Goal: Transaction & Acquisition: Purchase product/service

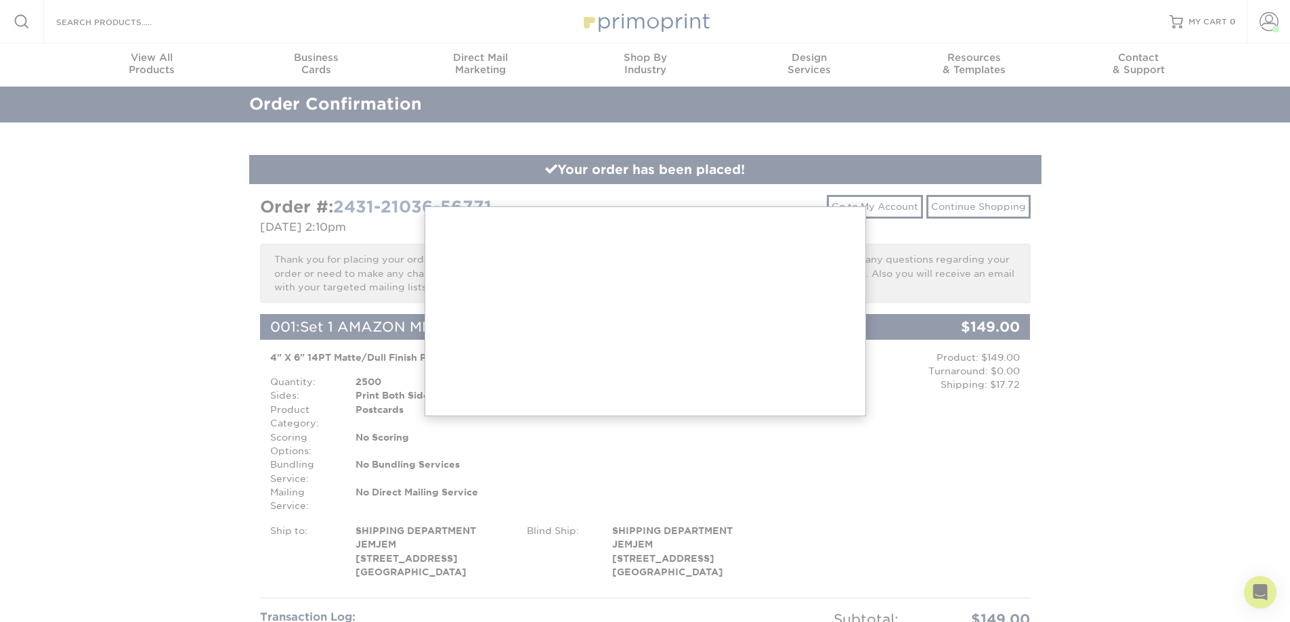
drag, startPoint x: 0, startPoint y: 0, endPoint x: 753, endPoint y: 136, distance: 765.6
click at [753, 136] on div at bounding box center [645, 614] width 1290 height 1228
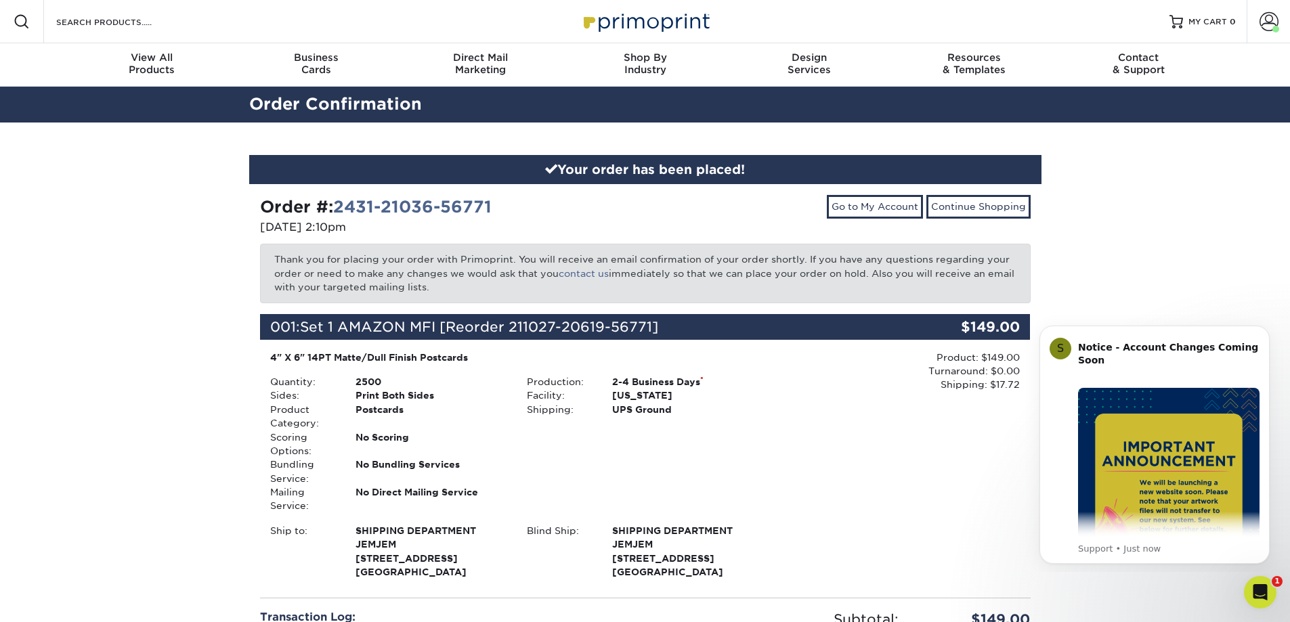
drag, startPoint x: 1058, startPoint y: 0, endPoint x: 922, endPoint y: 141, distance: 195.8
click at [922, 142] on div "Your order has been placed! Order #: 2431-21036-56771 03/01/2024 2:10pm Go to M…" at bounding box center [645, 477] width 812 height 709
click at [1210, 17] on span "MY CART" at bounding box center [1207, 22] width 39 height 12
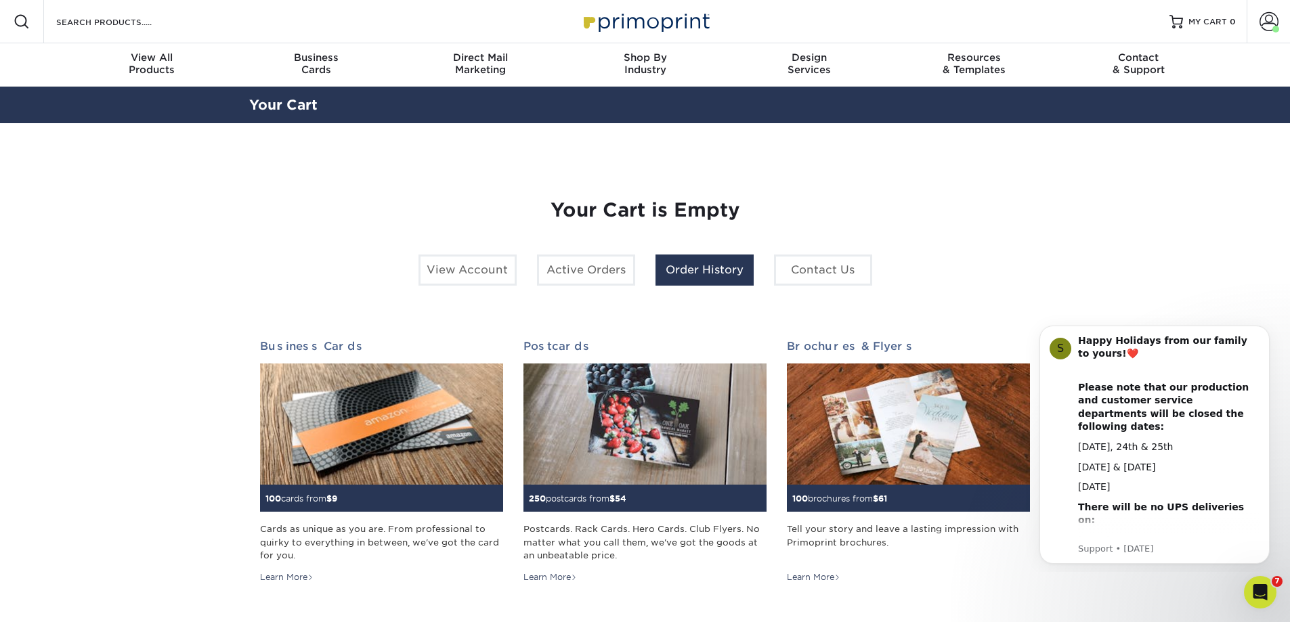
click at [711, 273] on link "Order History" at bounding box center [704, 270] width 98 height 31
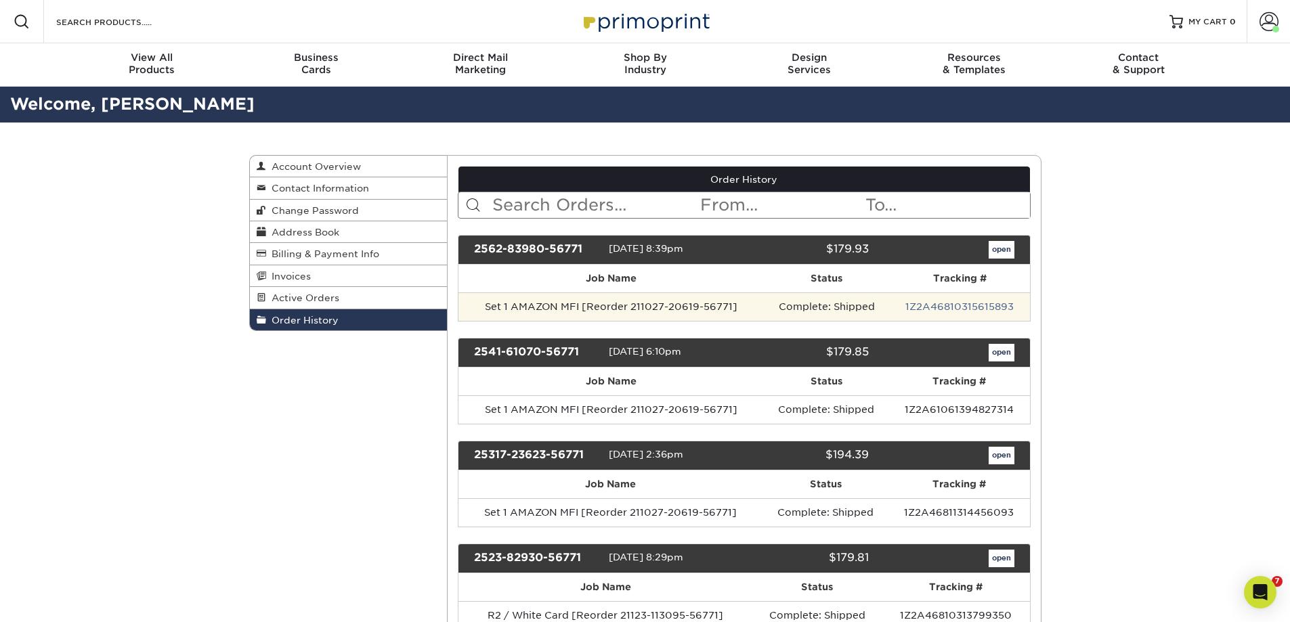
click at [625, 307] on td "Set 1 AMAZON MFI [Reorder 211027-20619-56771]" at bounding box center [610, 306] width 305 height 28
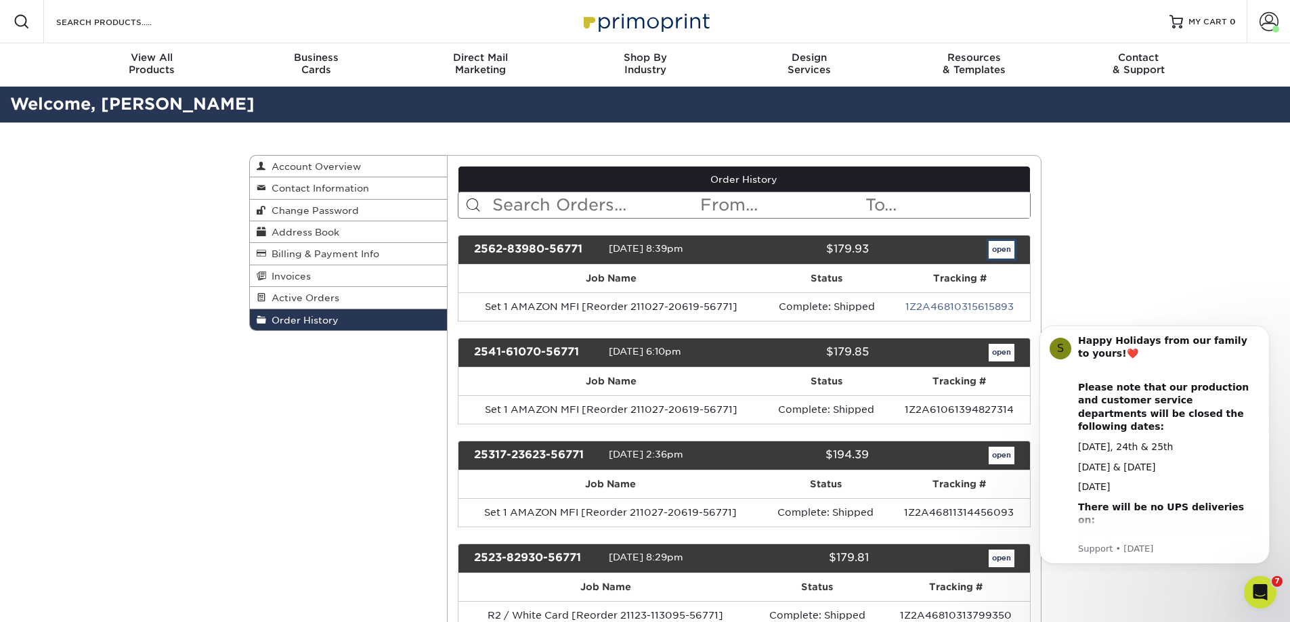
click at [1000, 246] on link "open" at bounding box center [1001, 250] width 26 height 18
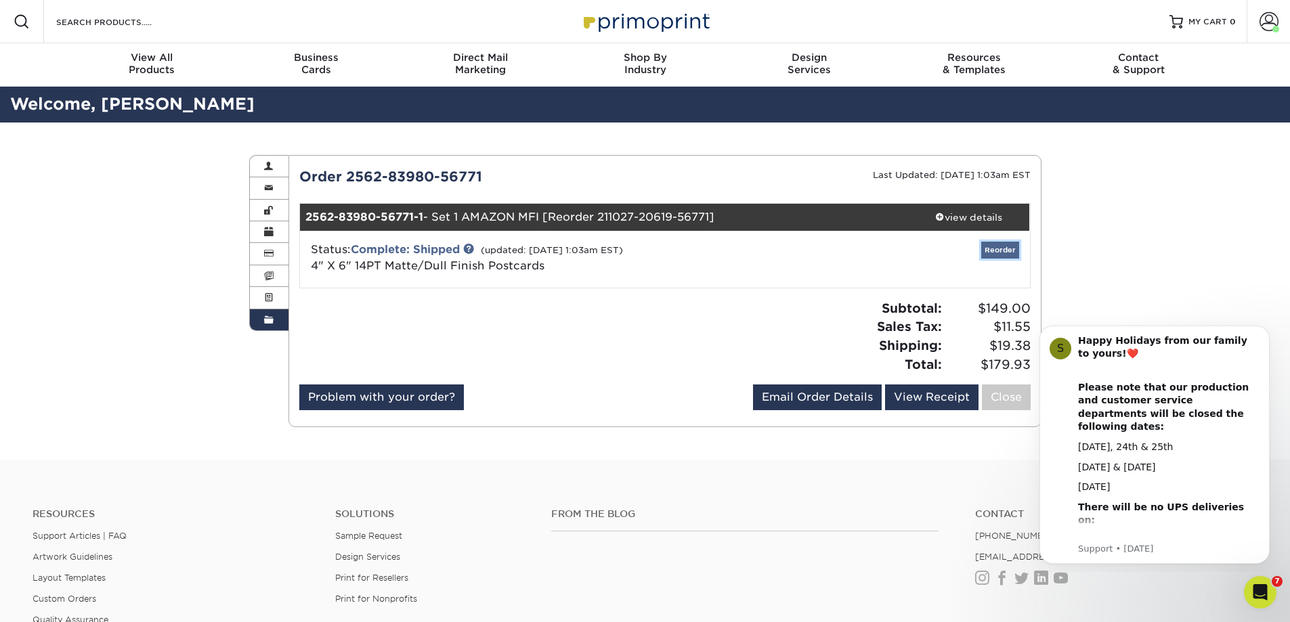
click at [999, 251] on link "Reorder" at bounding box center [1000, 250] width 38 height 17
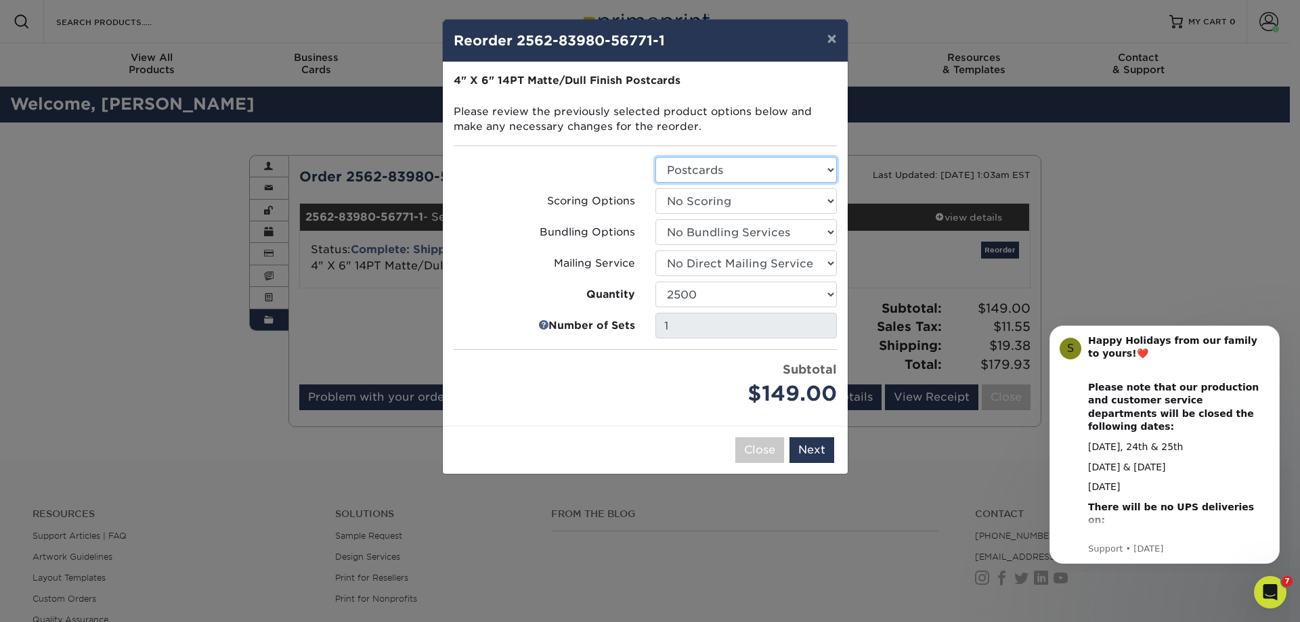
click at [709, 162] on select "Select Option Postcards" at bounding box center [745, 170] width 181 height 26
click at [655, 157] on select "Select Option Postcards" at bounding box center [745, 170] width 181 height 26
click at [749, 213] on select "Select Option No Scoring One Score" at bounding box center [745, 201] width 181 height 26
click at [655, 188] on select "Select Option No Scoring One Score" at bounding box center [745, 201] width 181 height 26
click at [730, 232] on select "Select Option No Bundling Services Yes, Bundles of 50 (+2 Days) Yes, Bundles of…" at bounding box center [745, 232] width 181 height 26
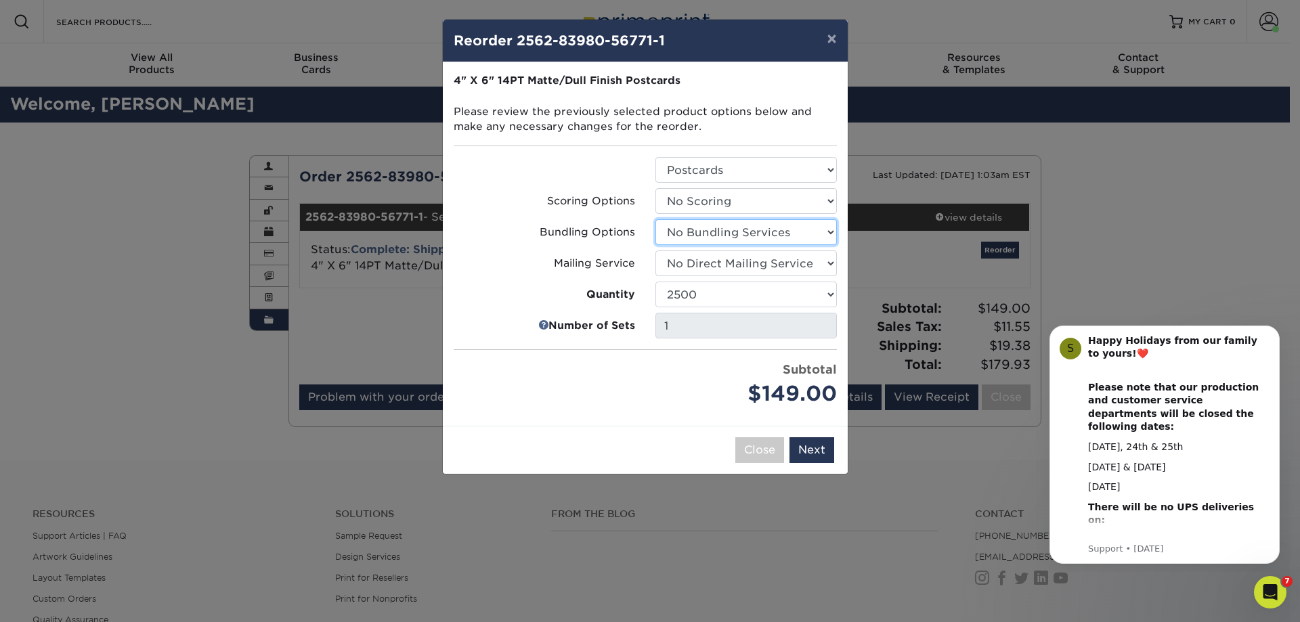
click at [655, 219] on select "Select Option No Bundling Services Yes, Bundles of 50 (+2 Days) Yes, Bundles of…" at bounding box center [745, 232] width 181 height 26
click at [743, 263] on select "Select Option No Direct Mailing Service No, I will mail/stamp/imprint Direct Ma…" at bounding box center [745, 263] width 181 height 26
click at [758, 261] on select "Select Option No Direct Mailing Service No, I will mail/stamp/imprint Direct Ma…" at bounding box center [745, 263] width 181 height 26
click at [740, 282] on select "100 250 500 1000 2500 5000 7500 10000 15000 20000 25000 30000 35000 40000 45000…" at bounding box center [745, 295] width 181 height 26
click at [655, 282] on select "100 250 500 1000 2500 5000 7500 10000 15000 20000 25000 30000 35000 40000 45000…" at bounding box center [745, 295] width 181 height 26
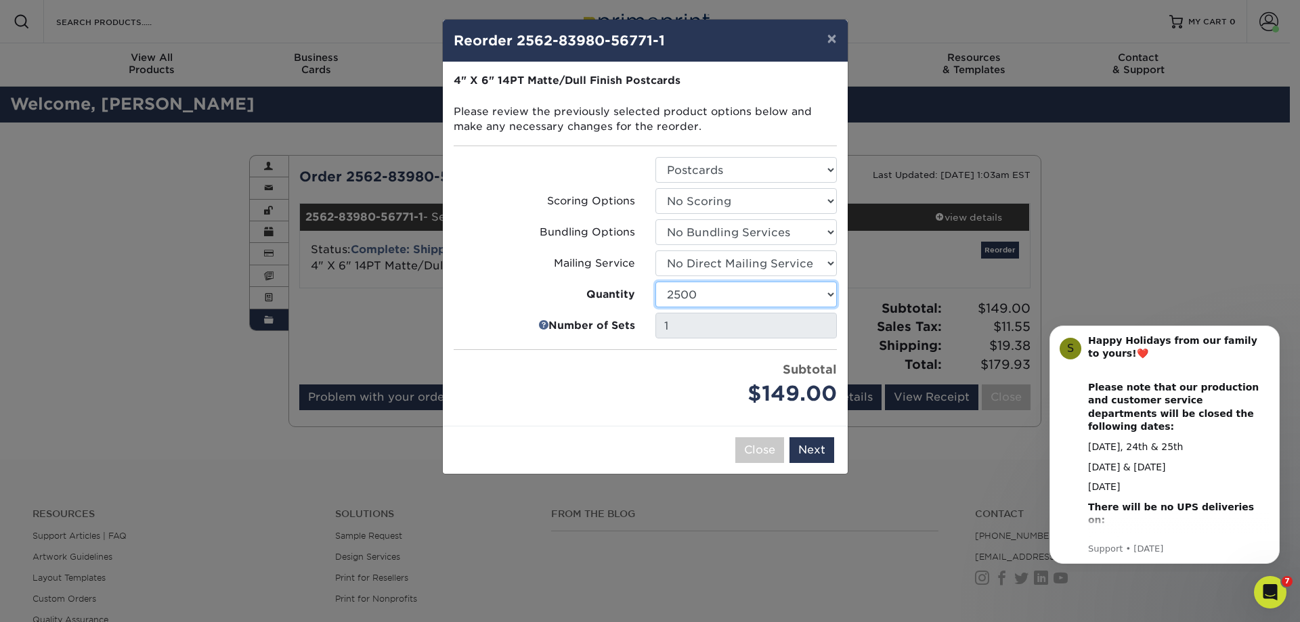
click at [737, 283] on select "100 250 500 1000 2500 5000 7500 10000 15000 20000 25000 30000 35000 40000 45000…" at bounding box center [745, 295] width 181 height 26
click at [655, 282] on select "100 250 500 1000 2500 5000 7500 10000 15000 20000 25000 30000 35000 40000 45000…" at bounding box center [745, 295] width 181 height 26
click at [742, 391] on div "$73.00" at bounding box center [745, 393] width 181 height 31
click at [739, 294] on select "100 250 500 1000 2500 5000 7500 10000 15000 20000 25000 30000 35000 40000 45000…" at bounding box center [745, 295] width 181 height 26
select select "02d8d163-ee8f-41cc-acce-9863ad0deb38"
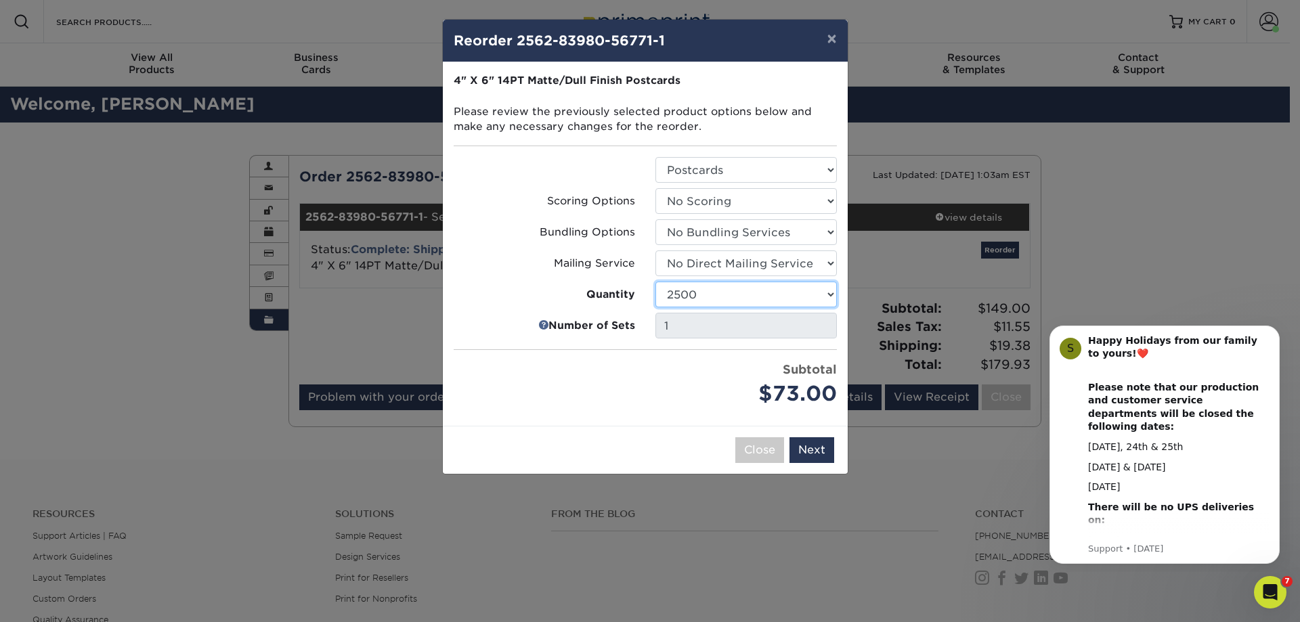
click at [655, 282] on select "100 250 500 1000 2500 5000 7500 10000 15000 20000 25000 30000 35000 40000 45000…" at bounding box center [745, 295] width 181 height 26
click at [709, 372] on div "Subtotal $149.00" at bounding box center [745, 385] width 181 height 49
click at [803, 456] on button "Next" at bounding box center [811, 450] width 45 height 26
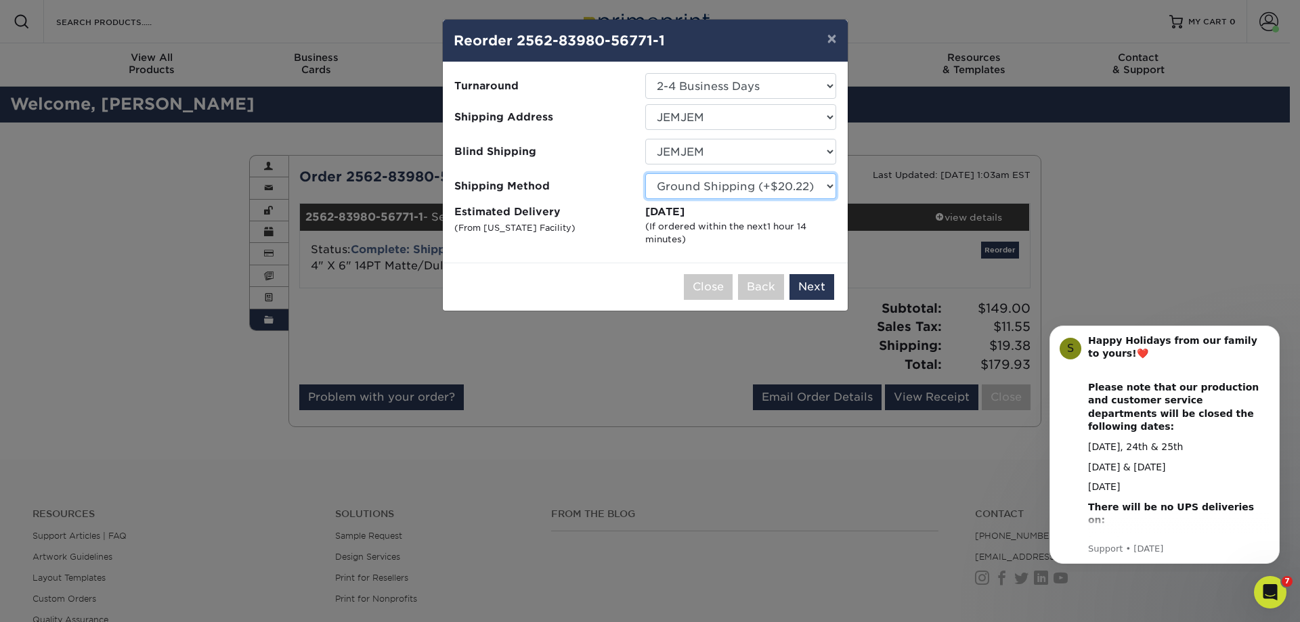
click at [760, 185] on select "Please Select Ground Shipping (+$20.22) 3 Day Shipping Service (+$29.62) 2 Day …" at bounding box center [740, 186] width 191 height 26
click at [761, 185] on select "Please Select Ground Shipping (+$20.22) 3 Day Shipping Service (+$29.62) 2 Day …" at bounding box center [740, 186] width 191 height 26
click at [822, 290] on button "Next" at bounding box center [811, 287] width 45 height 26
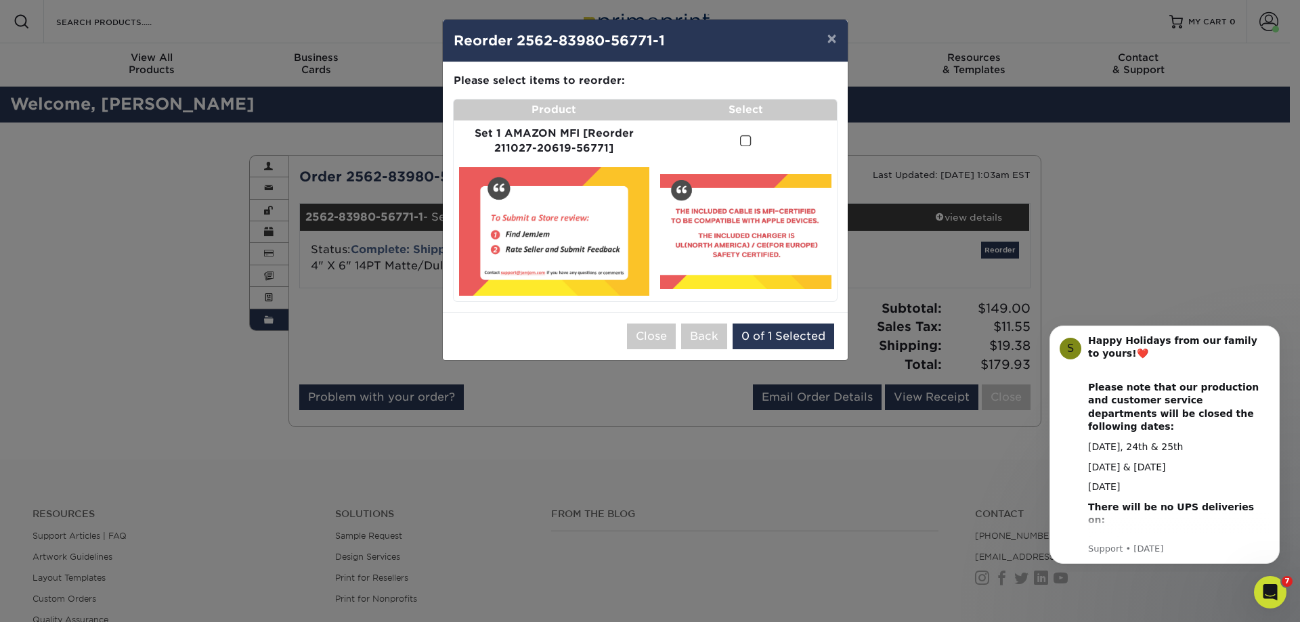
click at [741, 140] on span at bounding box center [746, 141] width 12 height 13
click at [0, 0] on input "checkbox" at bounding box center [0, 0] width 0 height 0
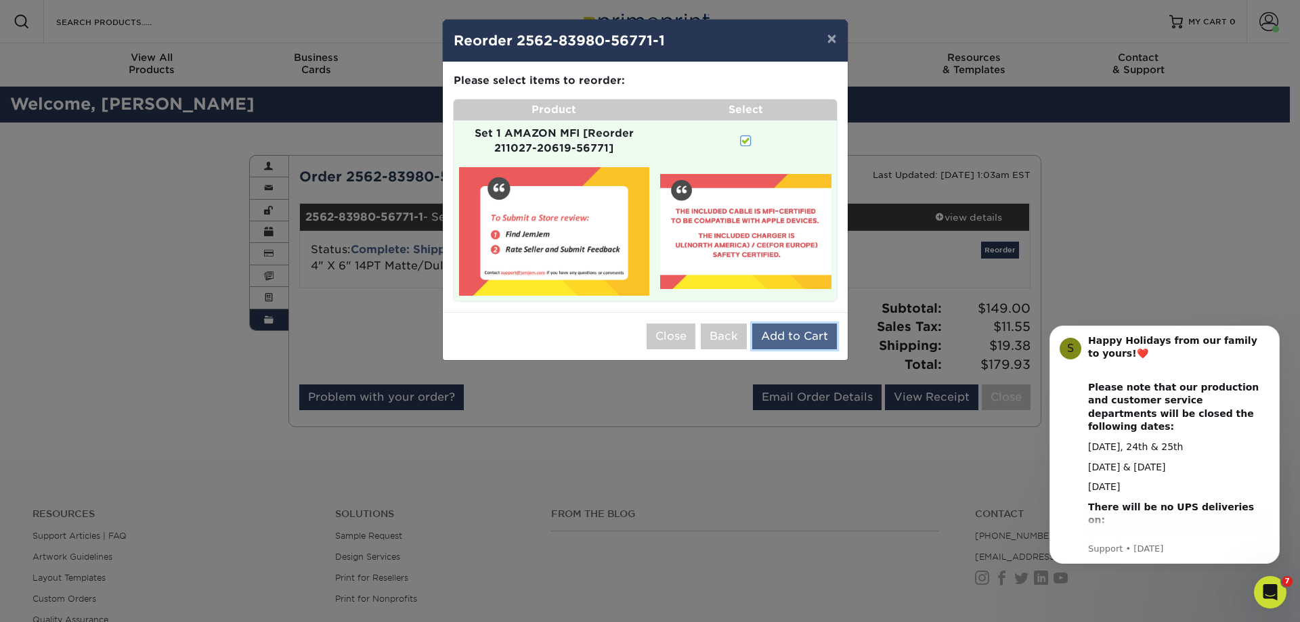
click at [805, 335] on button "Add to Cart" at bounding box center [794, 337] width 85 height 26
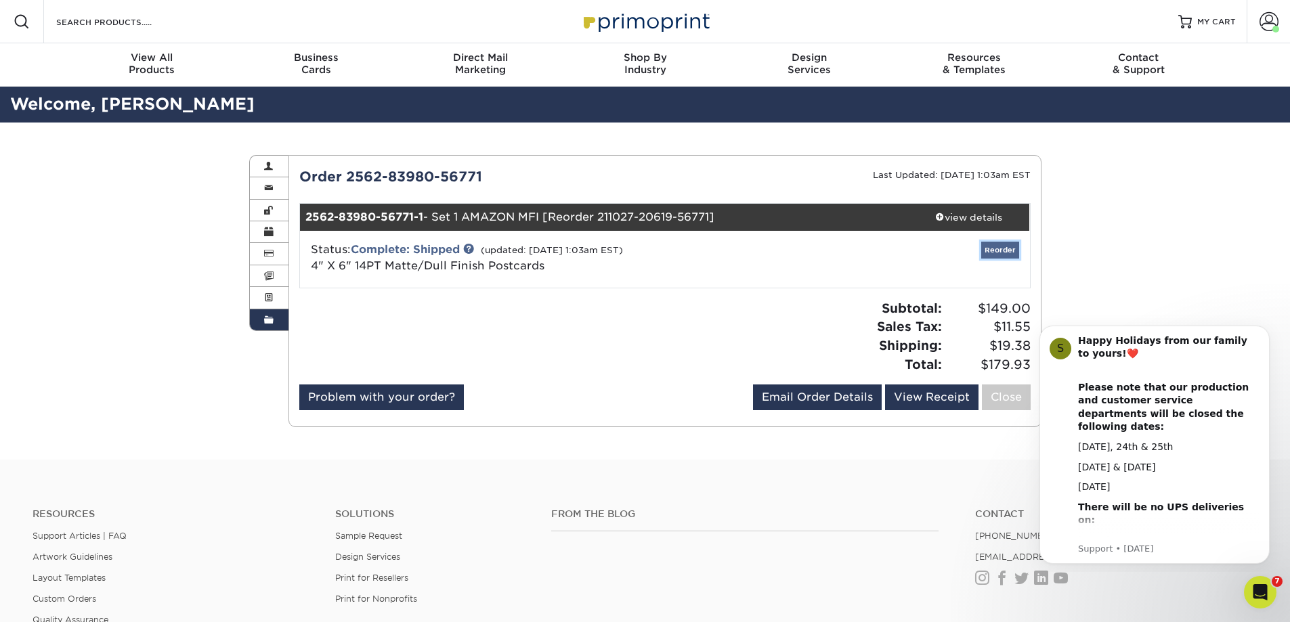
click at [1003, 255] on link "Reorder" at bounding box center [1000, 250] width 38 height 17
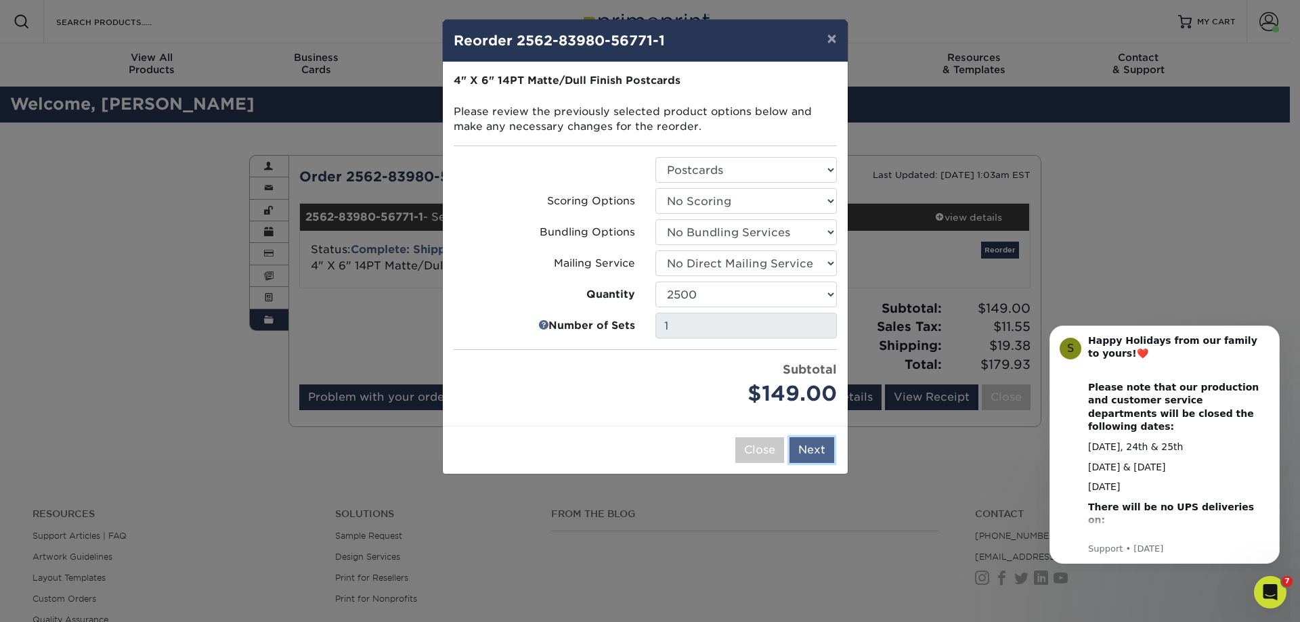
click at [806, 452] on button "Next" at bounding box center [811, 450] width 45 height 26
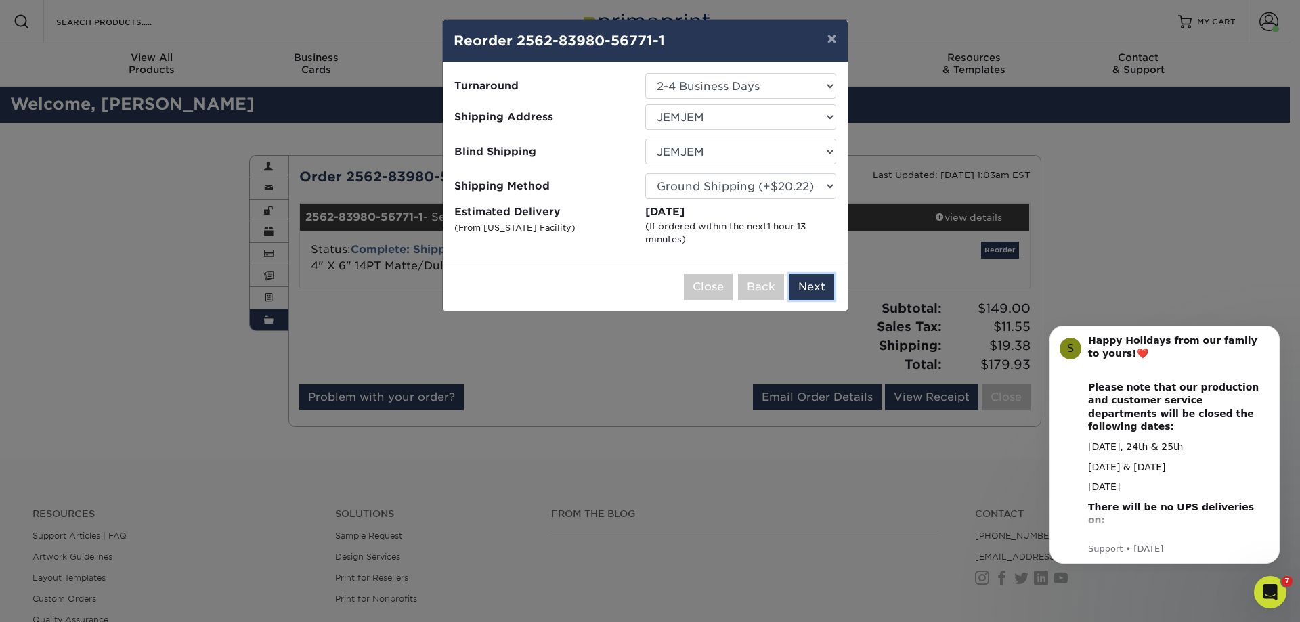
drag, startPoint x: 798, startPoint y: 283, endPoint x: 831, endPoint y: 267, distance: 36.9
click at [798, 283] on button "Next" at bounding box center [811, 287] width 45 height 26
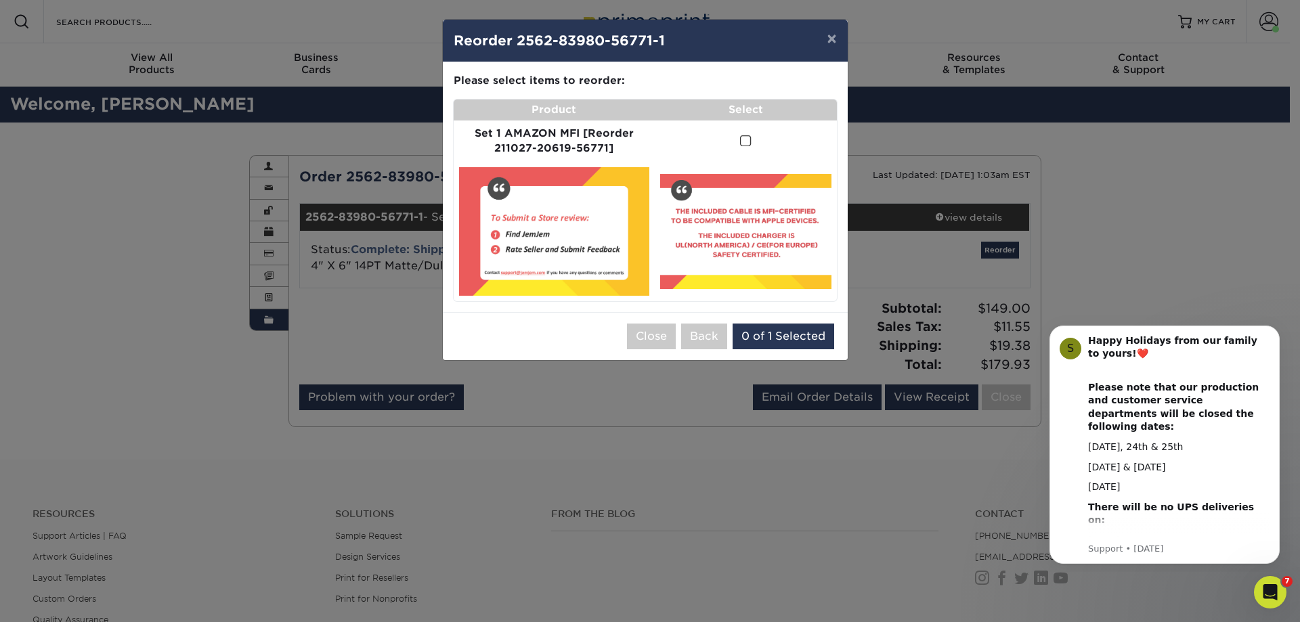
click at [740, 139] on span at bounding box center [746, 141] width 12 height 13
click at [0, 0] on input "checkbox" at bounding box center [0, 0] width 0 height 0
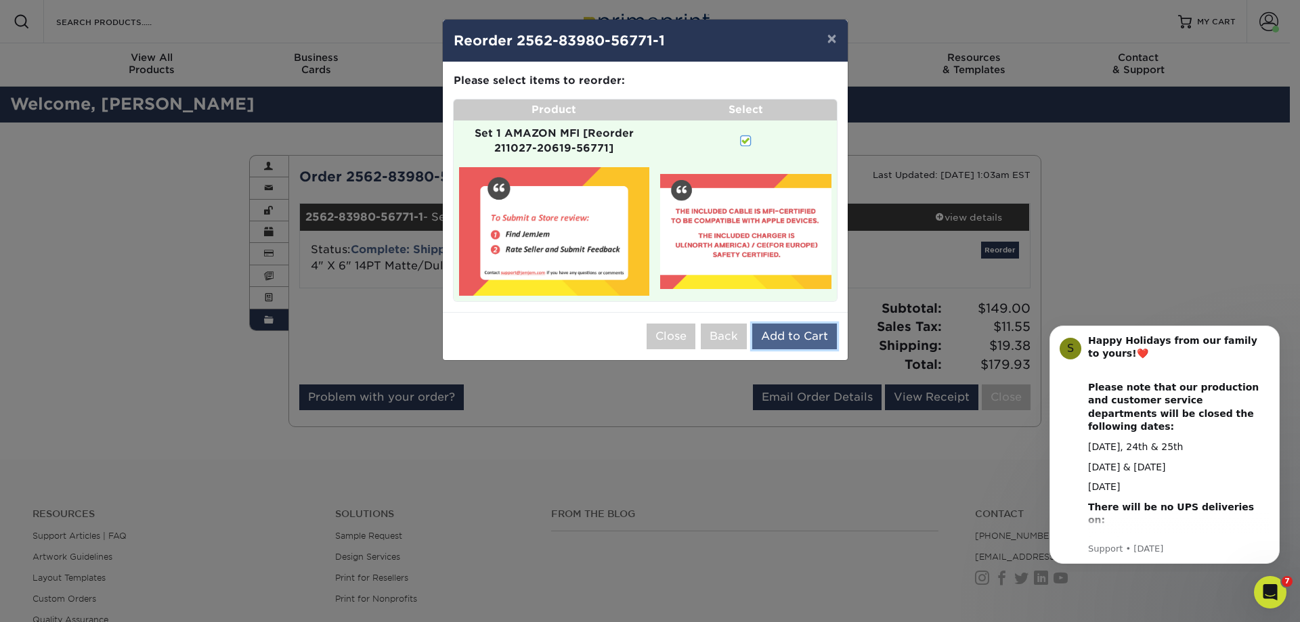
click at [788, 334] on button "Add to Cart" at bounding box center [794, 337] width 85 height 26
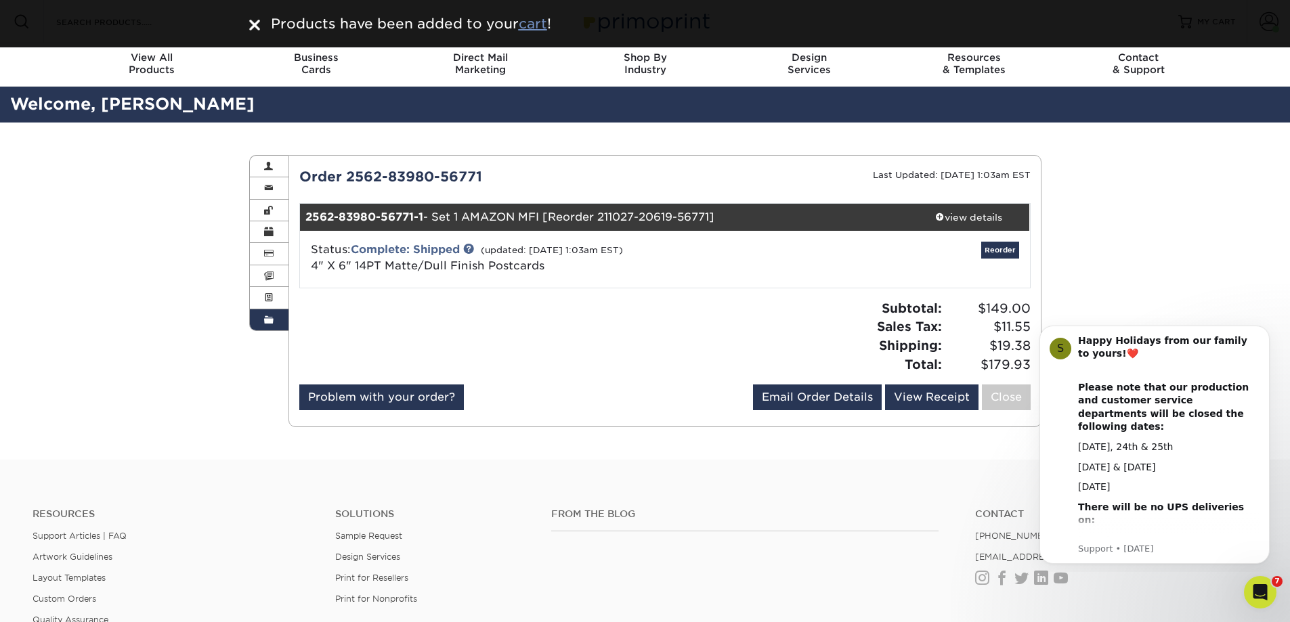
click at [535, 20] on u "cart" at bounding box center [533, 24] width 28 height 16
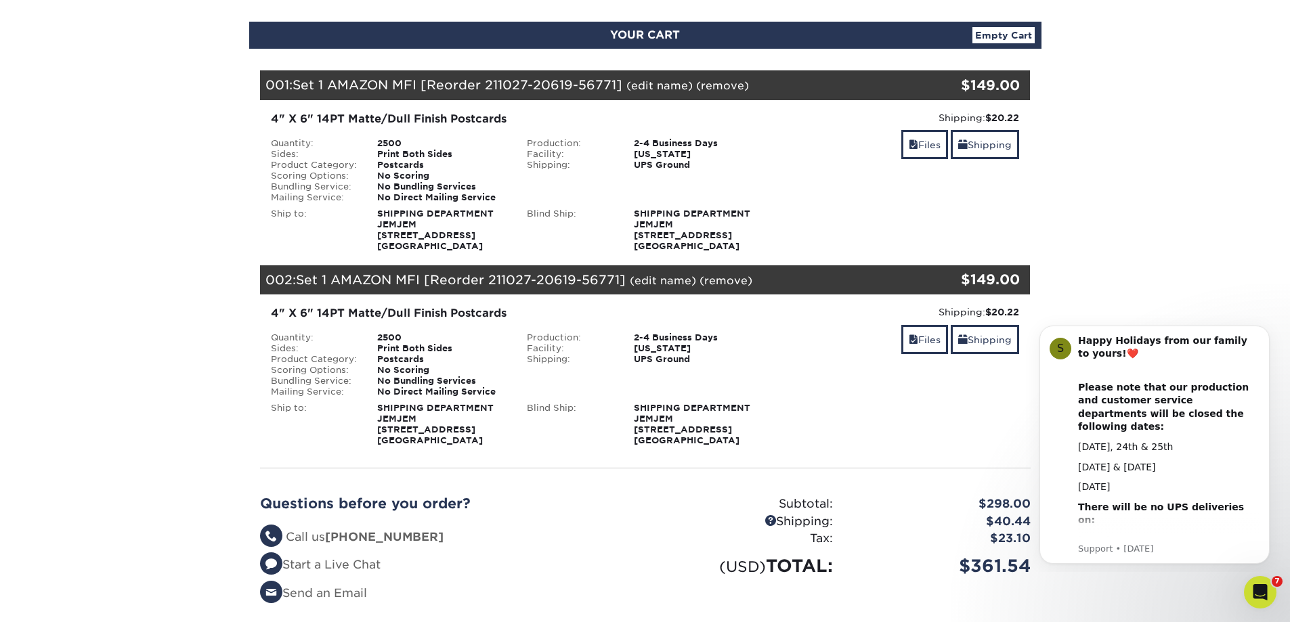
click at [729, 286] on link "(remove)" at bounding box center [725, 280] width 53 height 13
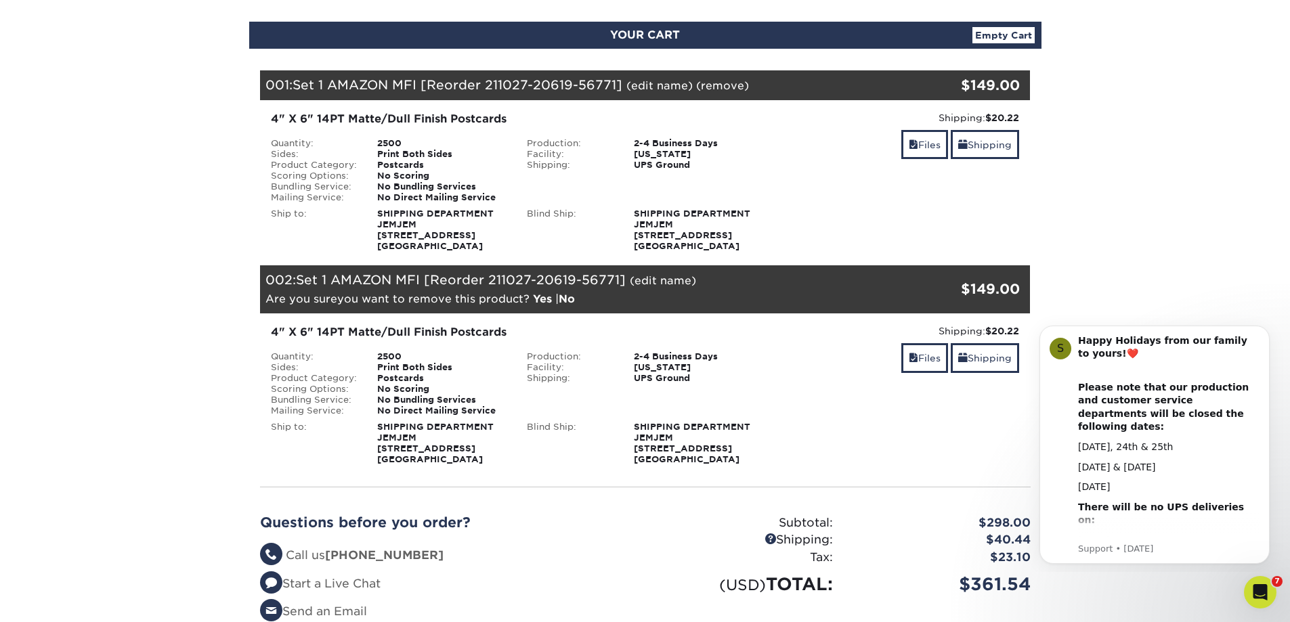
click at [542, 303] on link "Yes" at bounding box center [542, 298] width 19 height 13
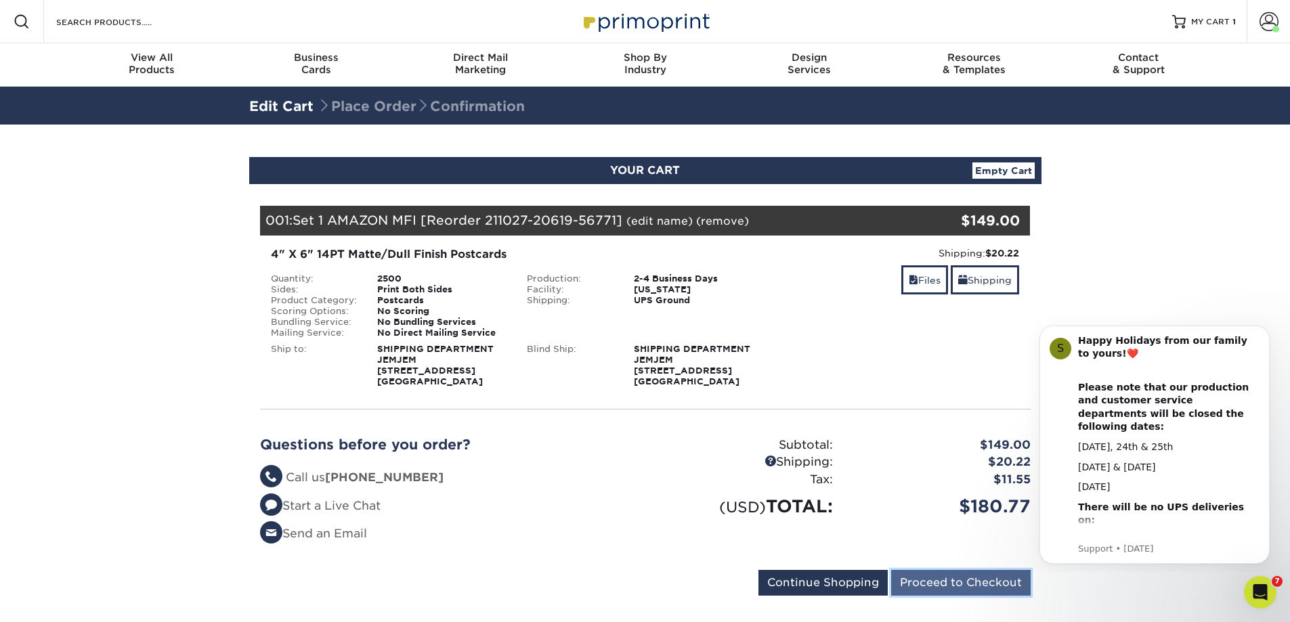
click at [942, 579] on input "Proceed to Checkout" at bounding box center [960, 583] width 139 height 26
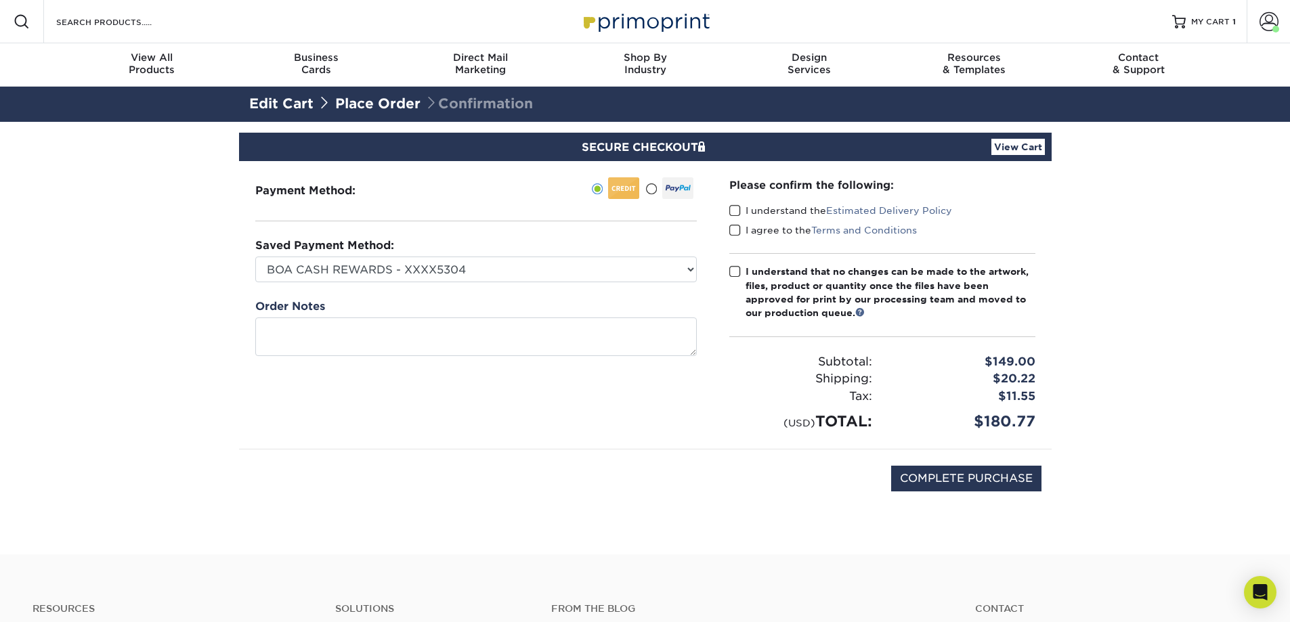
click at [737, 206] on span at bounding box center [735, 210] width 12 height 13
click at [0, 0] on input "I understand the Estimated Delivery Policy" at bounding box center [0, 0] width 0 height 0
click at [733, 234] on span at bounding box center [735, 230] width 12 height 13
click at [0, 0] on input "I agree to the Terms and Conditions" at bounding box center [0, 0] width 0 height 0
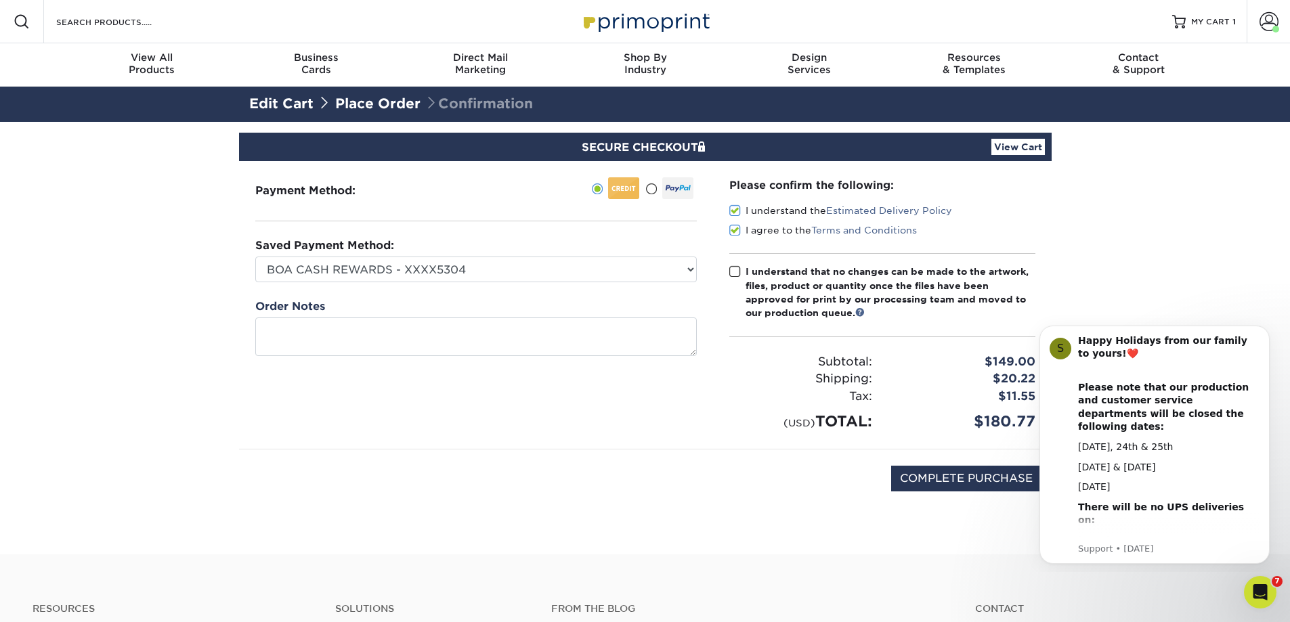
click at [737, 270] on span at bounding box center [735, 271] width 12 height 13
click at [0, 0] on input "I understand that no changes can be made to the artwork, files, product or quan…" at bounding box center [0, 0] width 0 height 0
click at [941, 467] on input "COMPLETE PURCHASE" at bounding box center [966, 479] width 150 height 26
type input "PROCESSING, PLEASE WAIT..."
